Goal: Download file/media

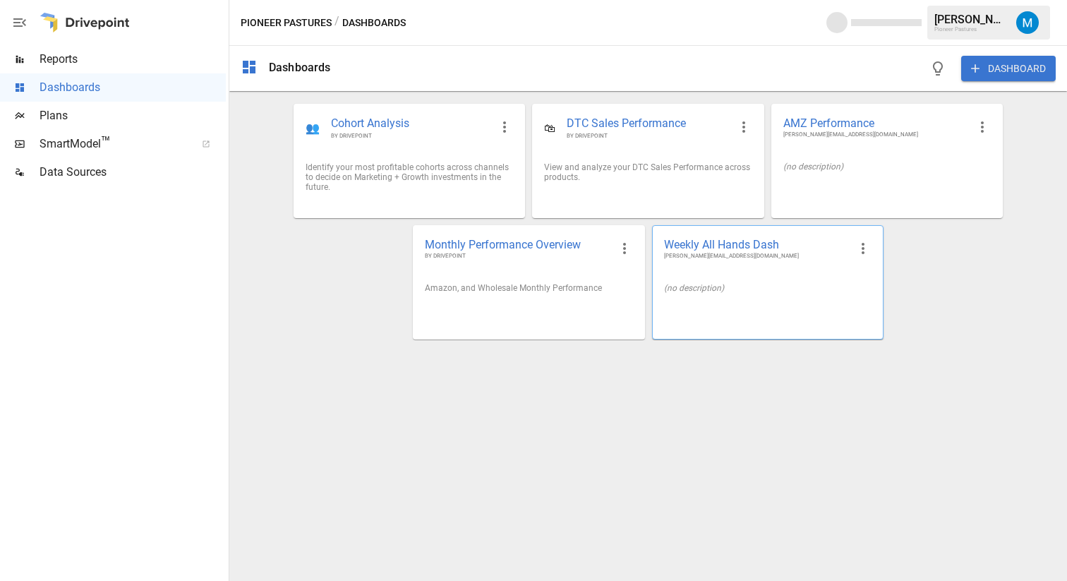
click at [768, 246] on span "Weekly All Hands Dash" at bounding box center [756, 244] width 185 height 15
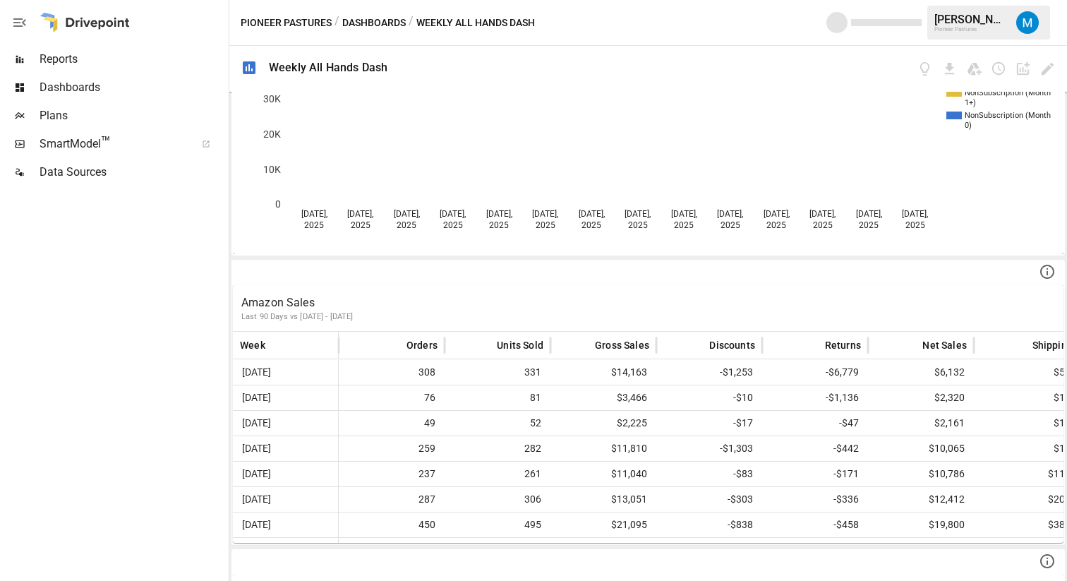
scroll to position [432, 0]
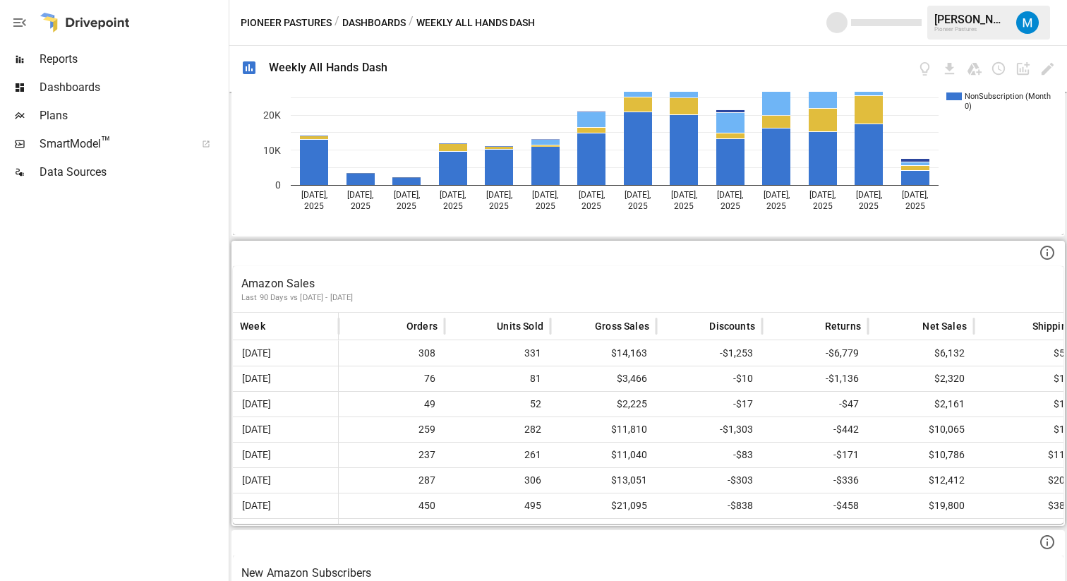
click at [551, 266] on div "Amazon Sales Last 90 Days vs [DATE] - [DATE]" at bounding box center [648, 289] width 830 height 46
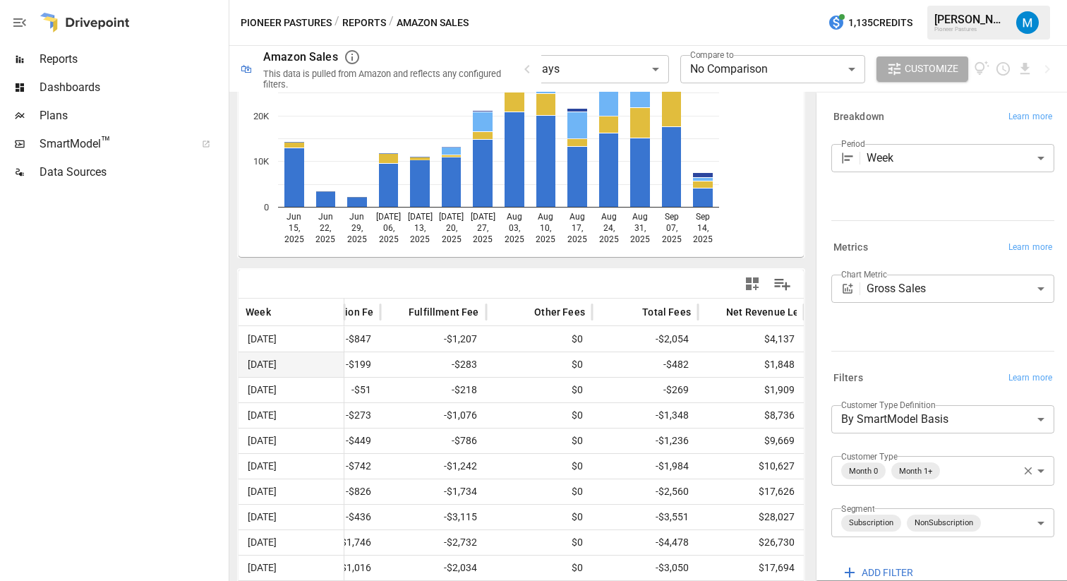
scroll to position [138, 0]
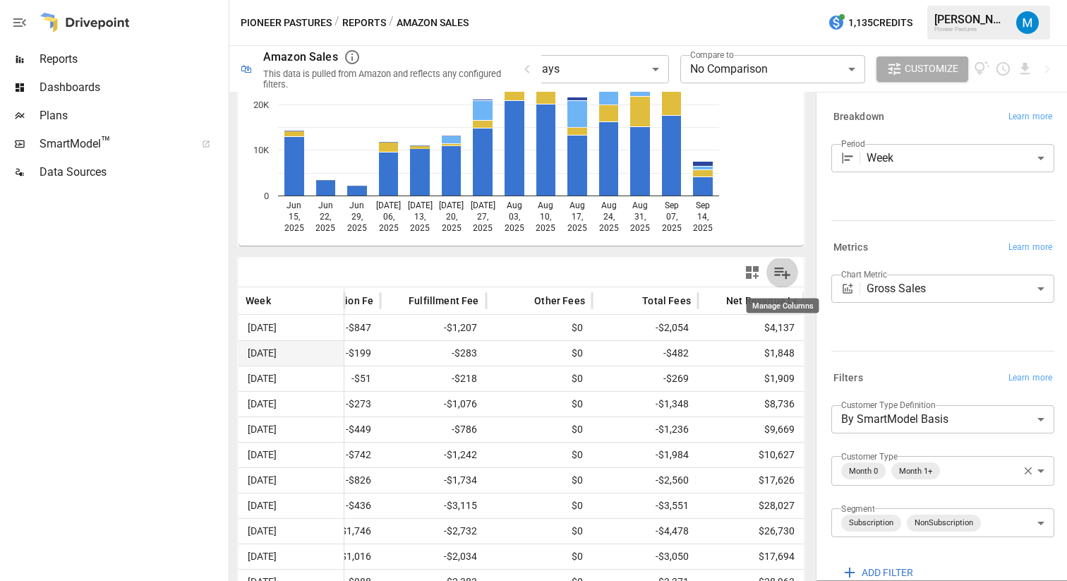
click at [771, 277] on button "Manage Columns" at bounding box center [782, 273] width 32 height 32
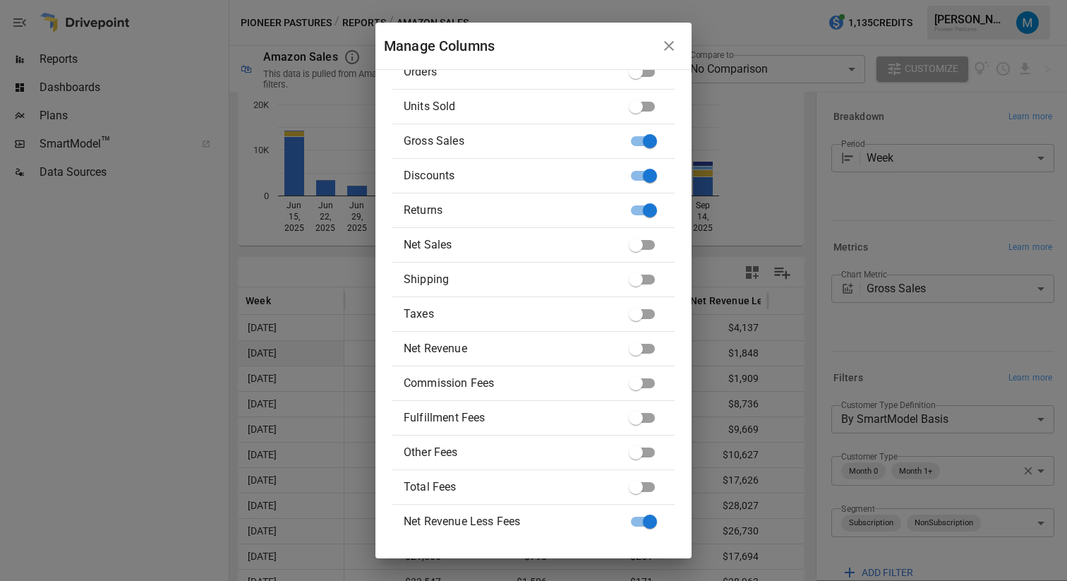
scroll to position [0, 0]
click at [674, 51] on icon "button" at bounding box center [668, 45] width 17 height 17
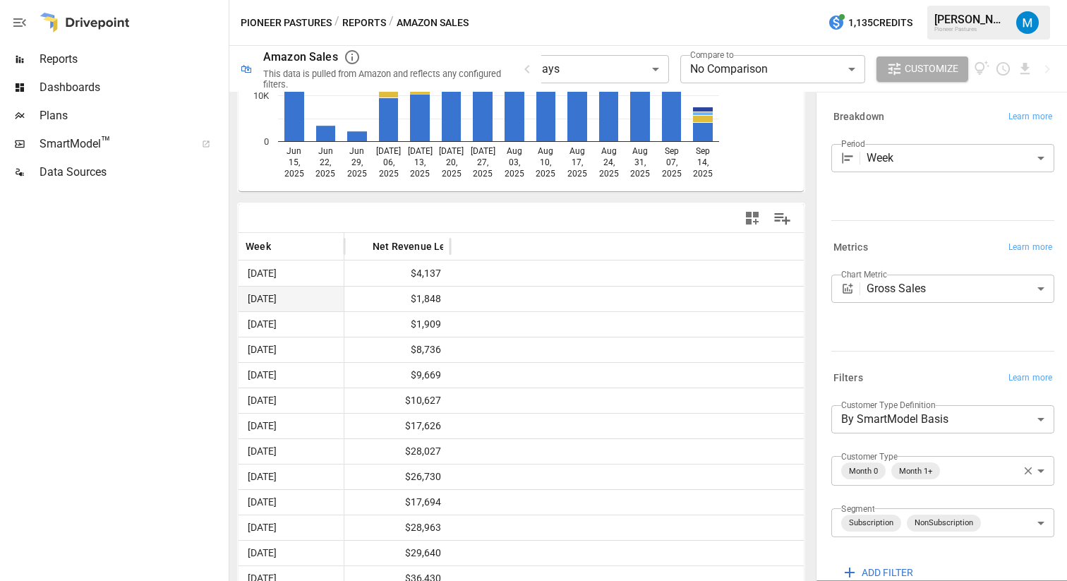
scroll to position [236, 0]
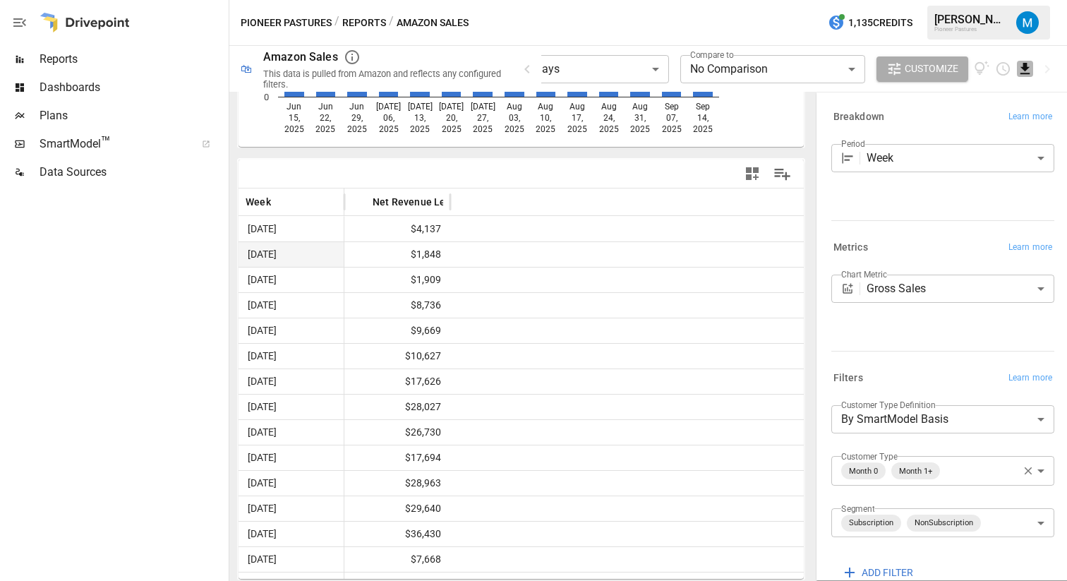
click at [1021, 67] on icon "Download report" at bounding box center [1025, 69] width 16 height 16
click at [981, 122] on li "Download as CSV" at bounding box center [1000, 125] width 112 height 28
